Goal: Information Seeking & Learning: Learn about a topic

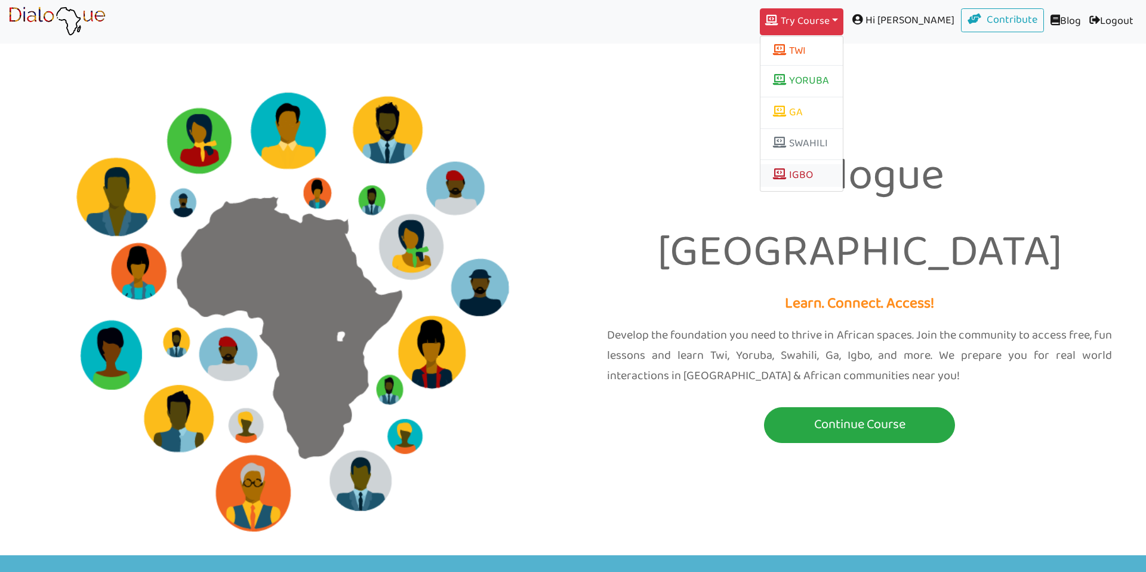
click at [825, 178] on link "IGBO" at bounding box center [802, 175] width 82 height 23
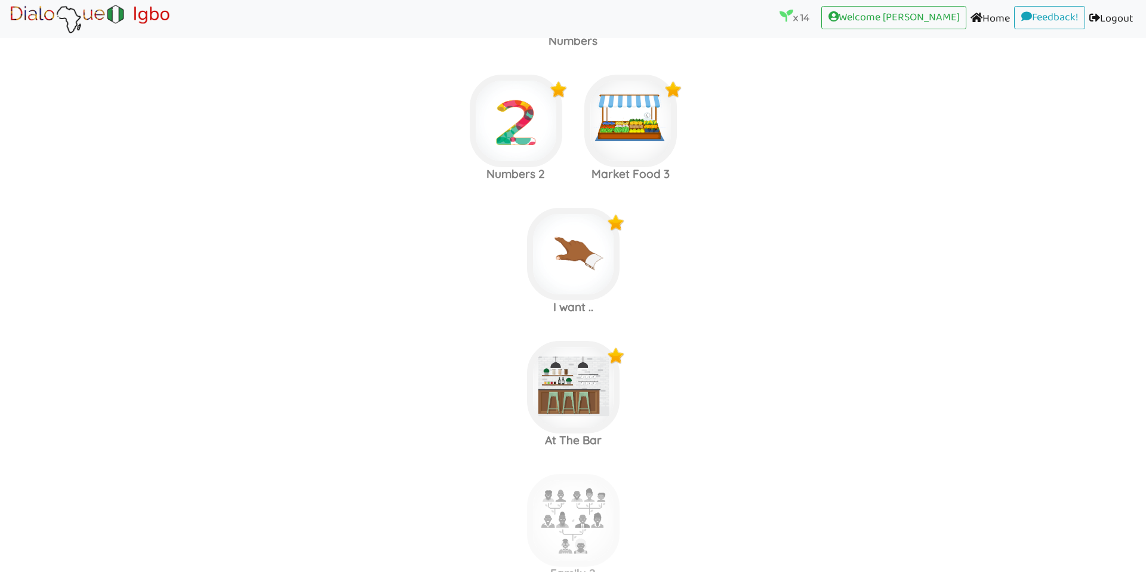
scroll to position [1957, 0]
